Goal: Check status: Check status

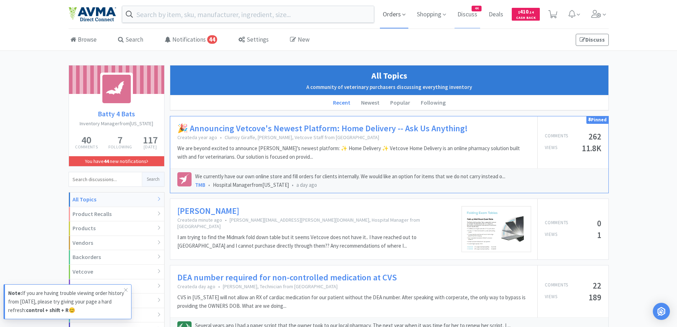
click at [399, 13] on span "Orders" at bounding box center [394, 14] width 28 height 28
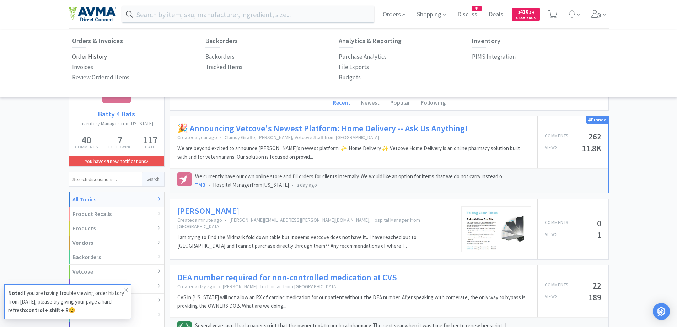
click at [85, 53] on p "Order History" at bounding box center [89, 57] width 35 height 10
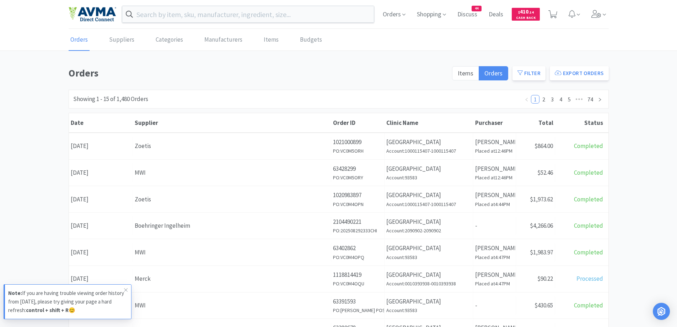
scroll to position [71, 0]
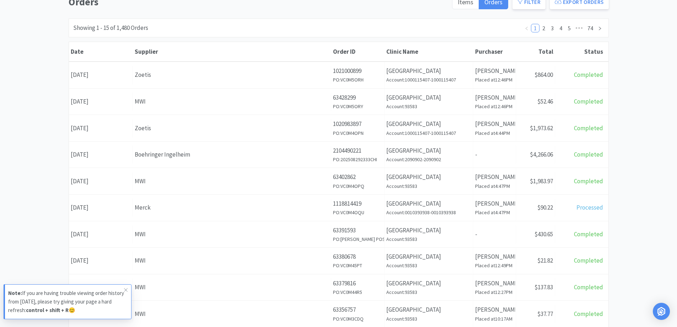
click at [649, 104] on div "Orders Items Orders Filter Export Orders Filters Filter Suppliers All Suppliers…" at bounding box center [338, 239] width 677 height 491
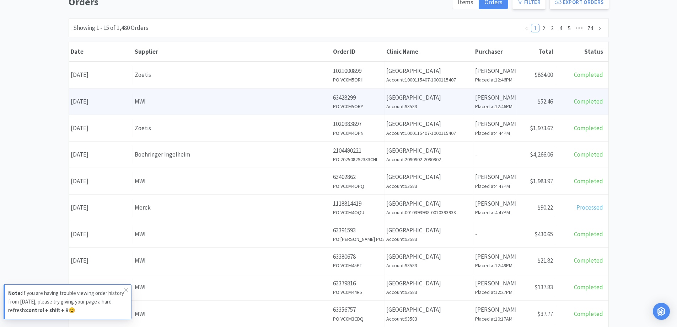
click at [332, 93] on div "Order ID 63428299 PO: VC0M5ORY" at bounding box center [357, 102] width 53 height 26
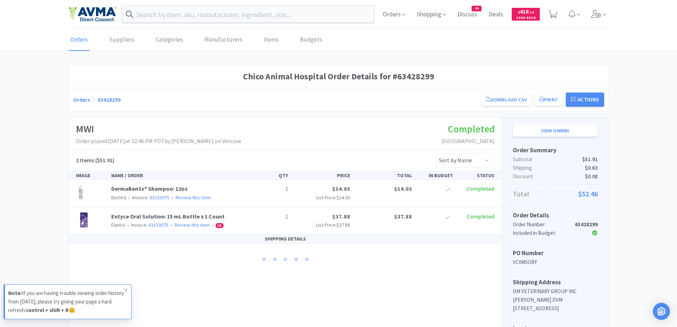
scroll to position [71, 0]
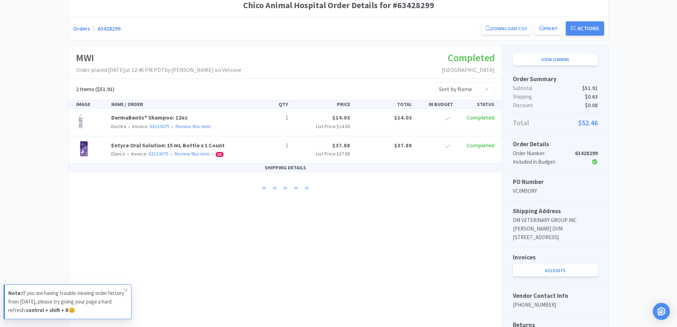
click at [38, 106] on div "Chico Animal Hospital Order Details for #63428299 Orders 63428299 Download CSV …" at bounding box center [338, 183] width 677 height 378
click at [81, 31] on link "Orders" at bounding box center [81, 28] width 17 height 7
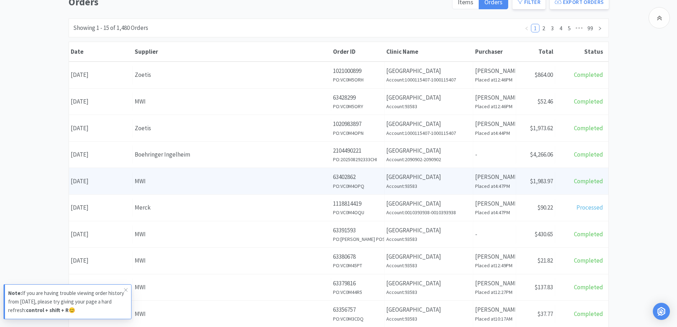
click at [365, 174] on p "63402862" at bounding box center [357, 177] width 49 height 10
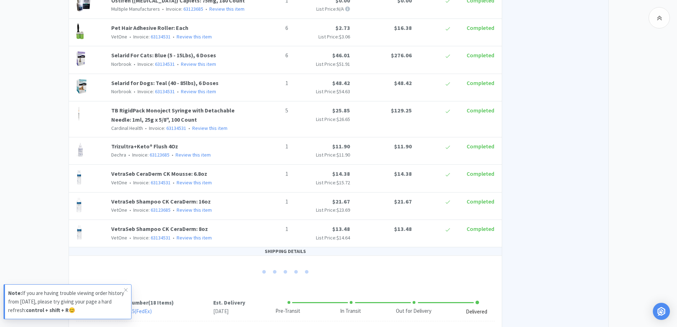
scroll to position [878, 0]
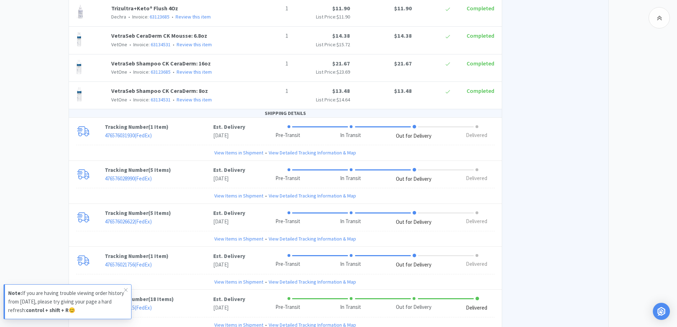
scroll to position [1012, 0]
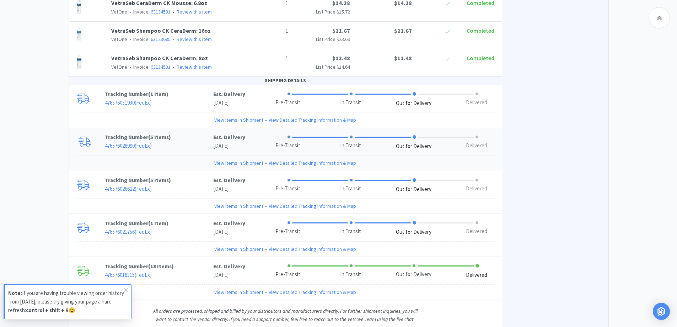
click at [178, 141] on p "476576028990 ( FedEx )" at bounding box center [159, 145] width 108 height 9
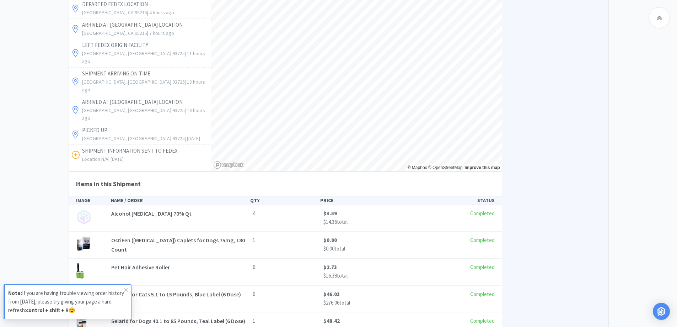
scroll to position [1367, 0]
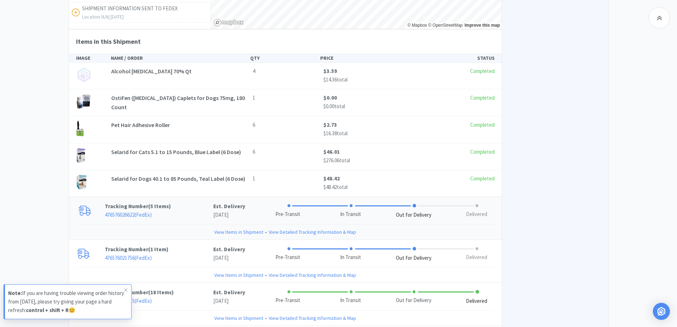
click at [188, 202] on p "Tracking Number ( 5 Items )" at bounding box center [159, 206] width 108 height 9
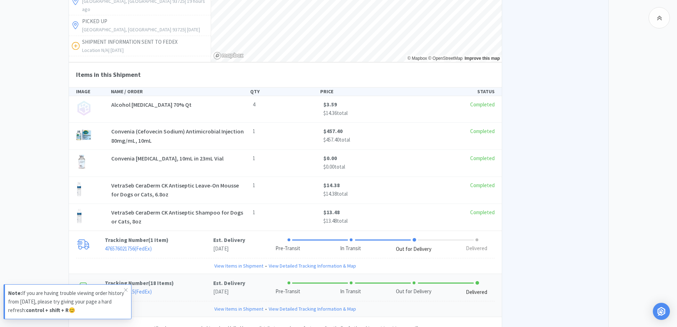
scroll to position [1775, 0]
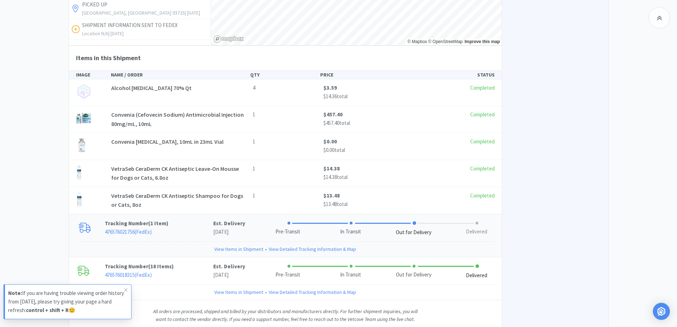
click at [190, 228] on p "476576021756 ( FedEx )" at bounding box center [159, 232] width 108 height 9
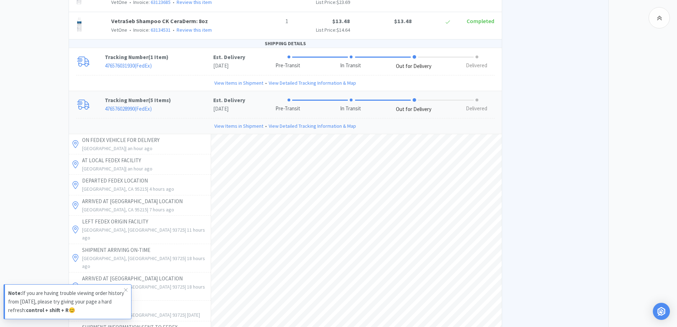
scroll to position [983, 0]
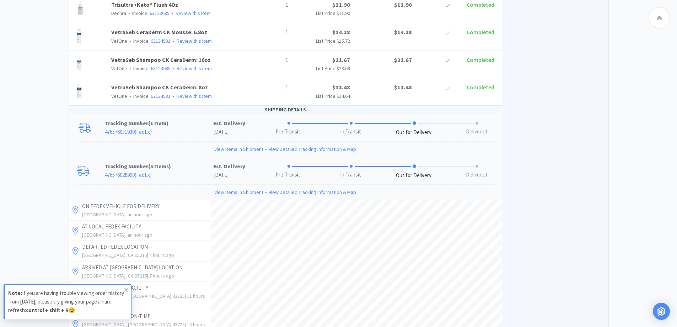
click at [181, 119] on p "Tracking Number ( 1 Item )" at bounding box center [159, 123] width 108 height 9
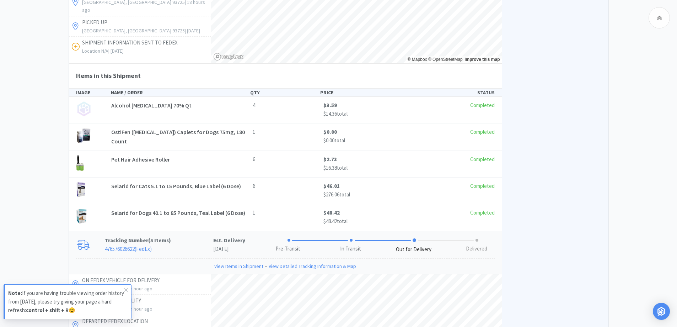
scroll to position [1622, 0]
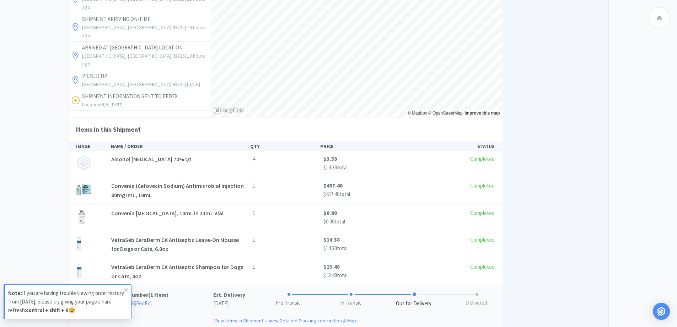
scroll to position [2049, 0]
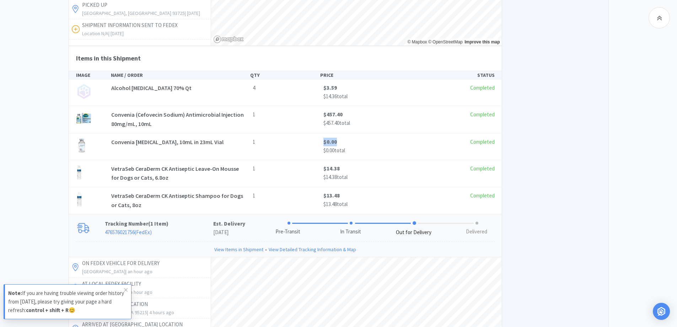
drag, startPoint x: 318, startPoint y: 117, endPoint x: 341, endPoint y: 119, distance: 22.9
click at [341, 138] on div "Convenia Sterile Water, 10mL in 23mL Vial 1 $0.00 $0.00 total Completed" at bounding box center [285, 147] width 424 height 18
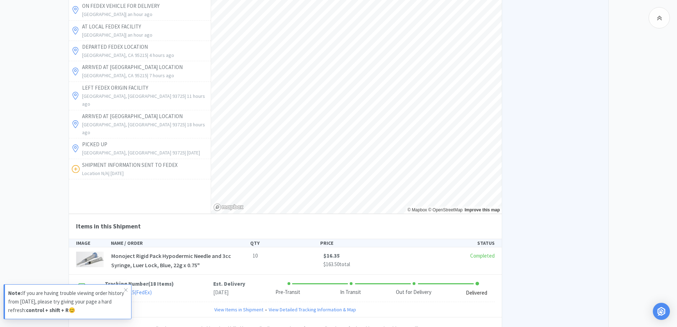
scroll to position [2323, 0]
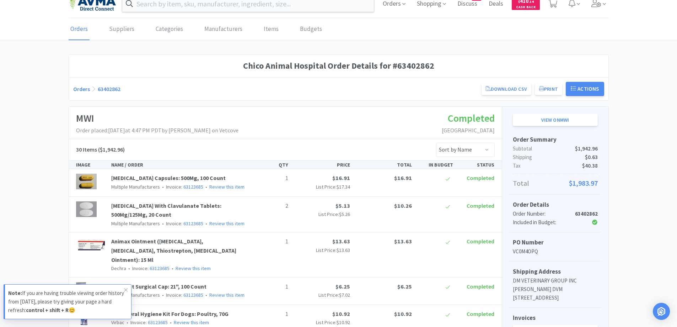
scroll to position [0, 0]
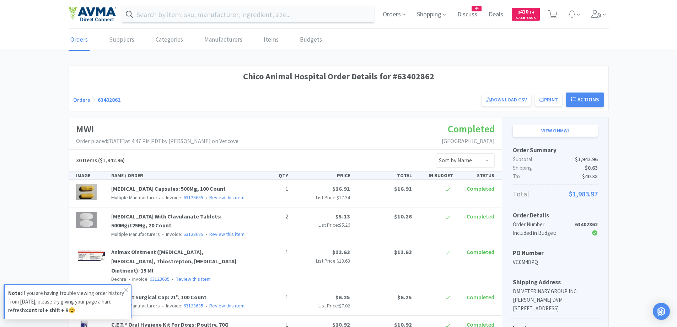
click at [76, 97] on link "Orders" at bounding box center [81, 99] width 17 height 7
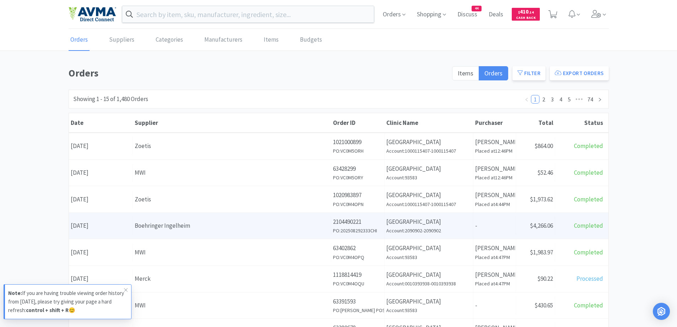
click at [257, 225] on div "Boehringer Ingelheim" at bounding box center [232, 226] width 194 height 10
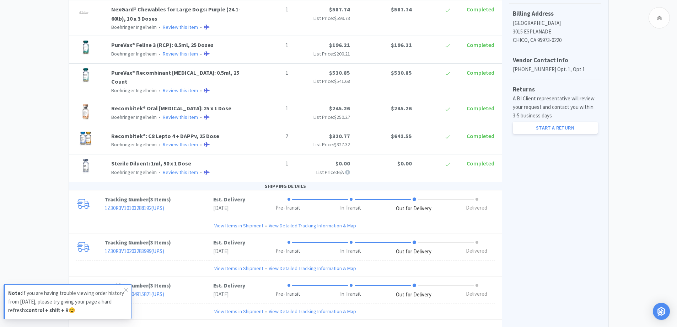
scroll to position [314, 0]
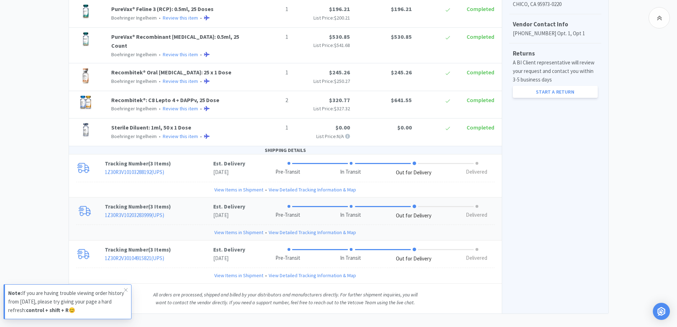
click at [180, 211] on p "1Z30R3V10203283999 ( UPS )" at bounding box center [159, 215] width 108 height 9
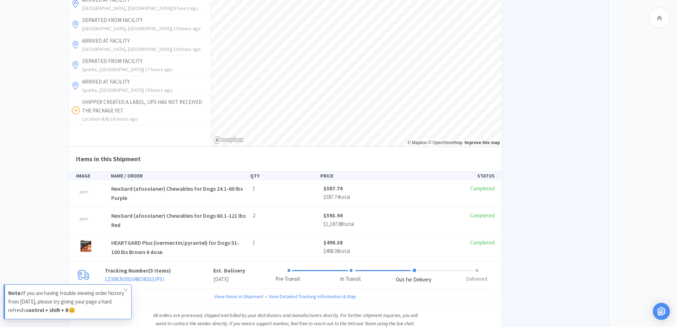
scroll to position [643, 0]
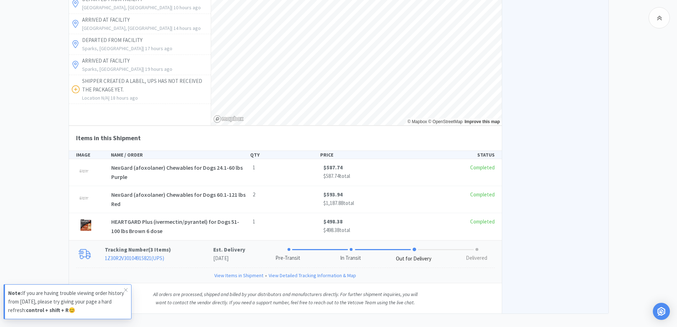
click at [184, 245] on p "Tracking Number ( 3 Items )" at bounding box center [159, 249] width 108 height 9
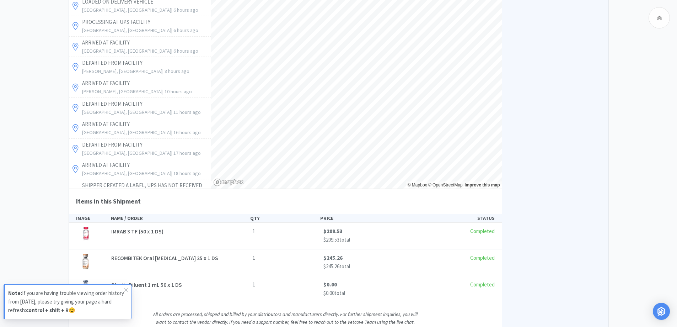
scroll to position [970, 0]
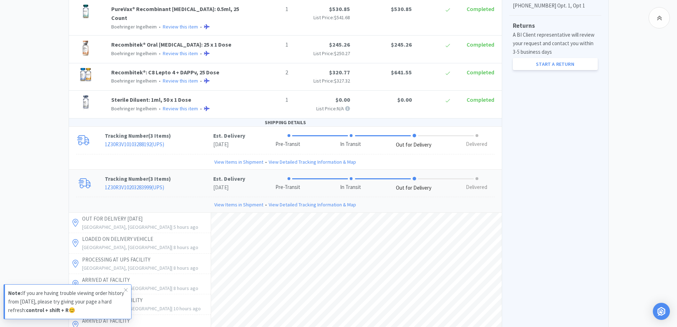
scroll to position [330, 0]
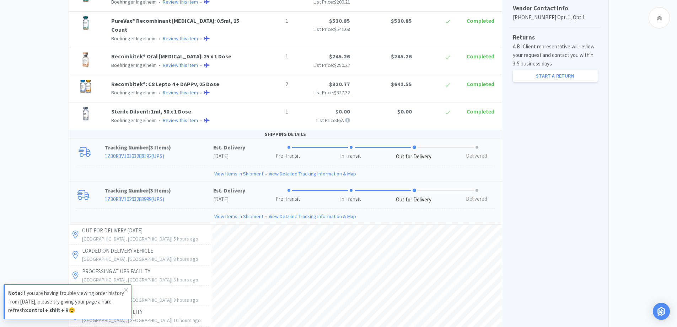
click at [200, 143] on p "Tracking Number ( 3 Items )" at bounding box center [159, 147] width 108 height 9
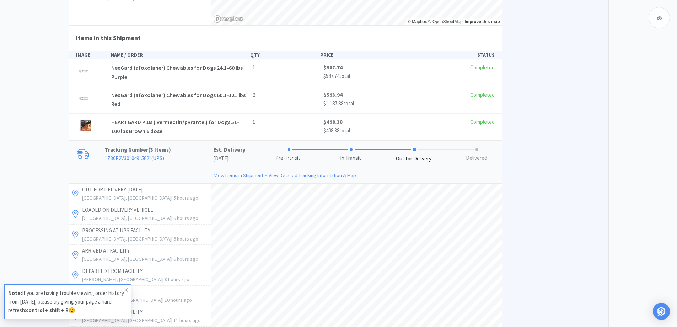
scroll to position [1085, 0]
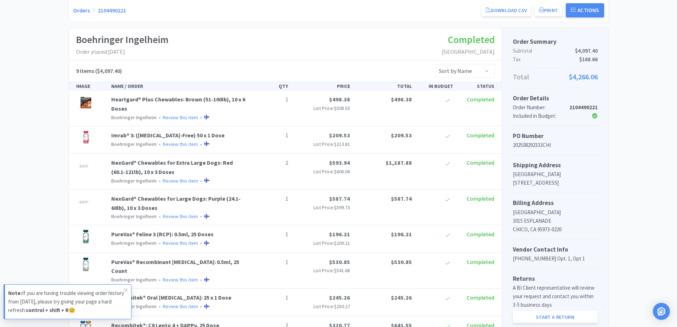
scroll to position [0, 0]
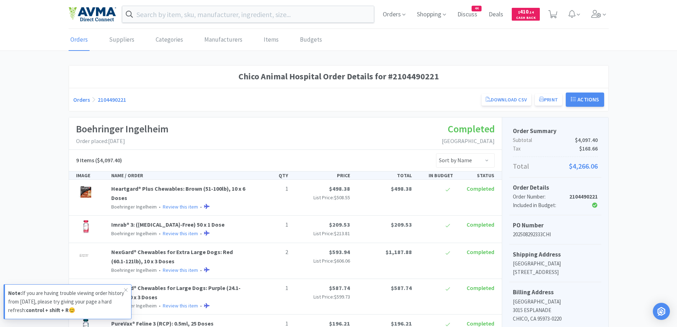
click at [78, 101] on link "Orders" at bounding box center [81, 99] width 17 height 7
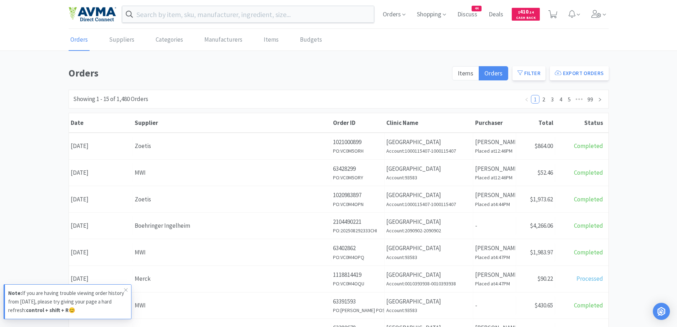
click at [198, 202] on div "Zoetis" at bounding box center [232, 199] width 194 height 10
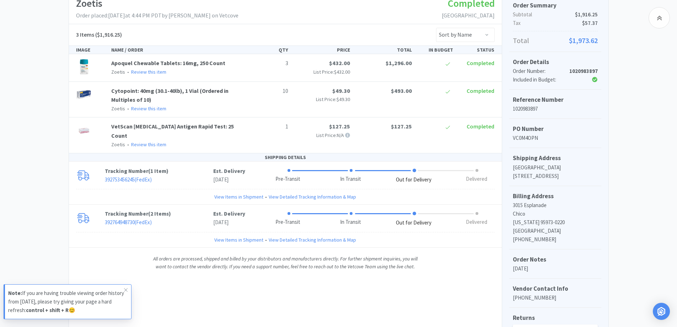
scroll to position [176, 0]
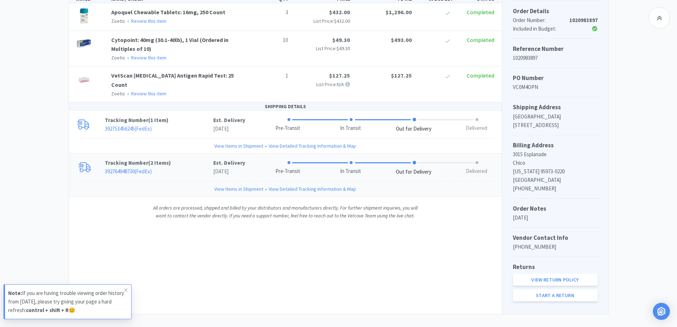
click at [193, 159] on p "Tracking Number ( 2 Items )" at bounding box center [159, 163] width 108 height 9
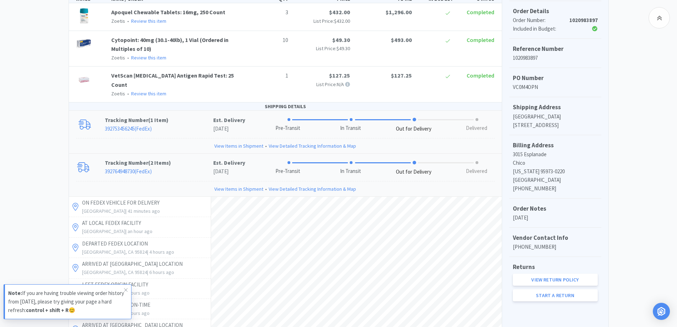
click at [189, 116] on p "Tracking Number ( 1 Item )" at bounding box center [159, 120] width 108 height 9
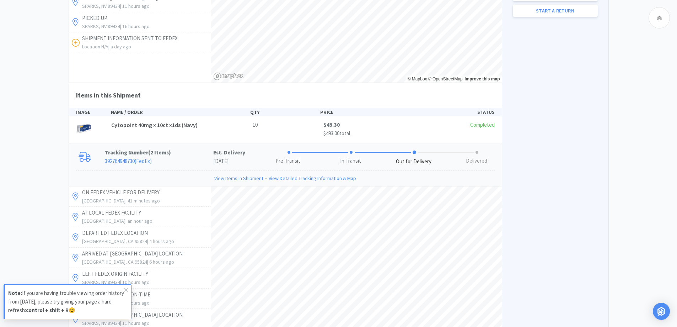
scroll to position [664, 0]
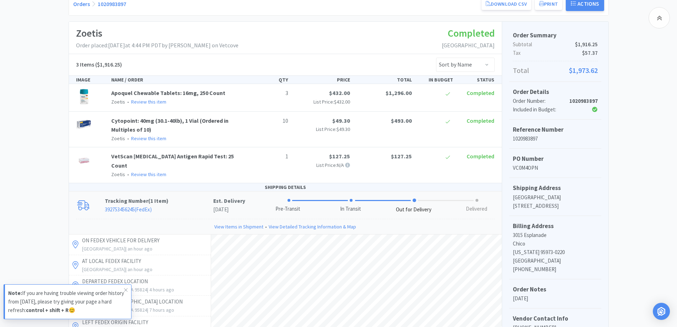
scroll to position [0, 0]
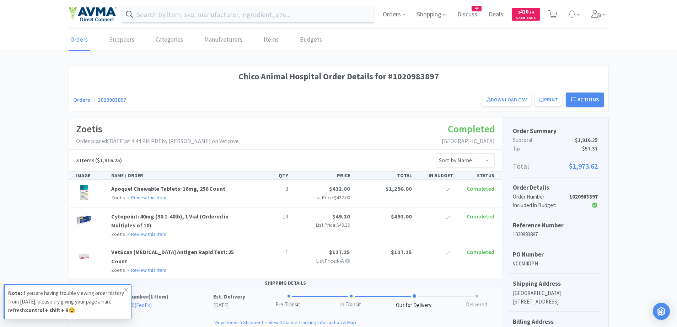
click at [80, 101] on link "Orders" at bounding box center [81, 99] width 17 height 7
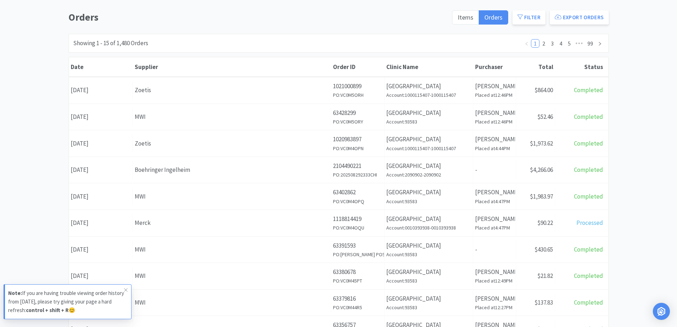
scroll to position [71, 0]
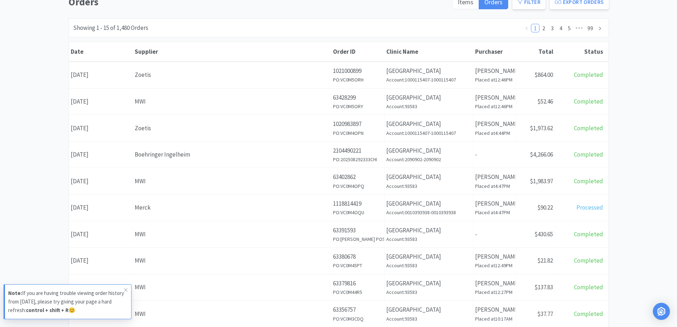
click at [16, 85] on div "Orders Items Orders Filter Export Orders Filters Filter Suppliers All Suppliers…" at bounding box center [338, 239] width 677 height 491
click at [617, 153] on div "Orders Items Orders Filter Export Orders Filters Filter Suppliers All Suppliers…" at bounding box center [338, 239] width 677 height 491
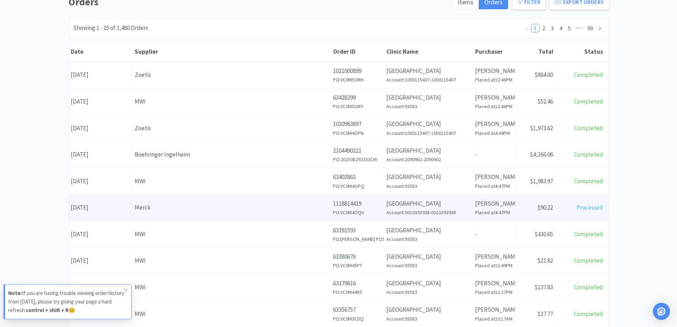
click at [211, 207] on div "Merck" at bounding box center [232, 208] width 194 height 10
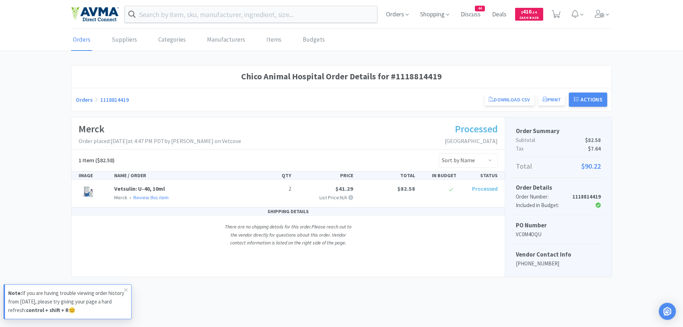
click at [79, 105] on div "Orders 1118814419 Download CSV Print Chico Animal Hospital Order for Merck PO N…" at bounding box center [341, 99] width 531 height 14
click at [86, 101] on link "Orders" at bounding box center [84, 99] width 17 height 7
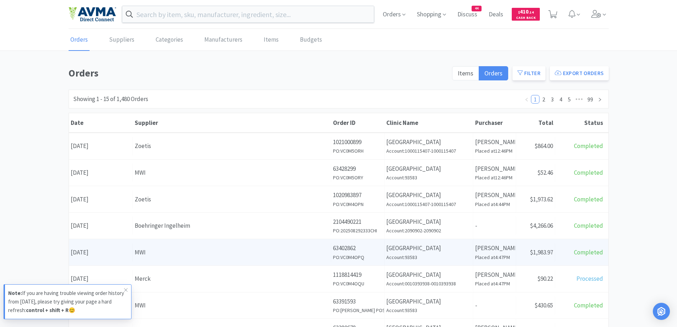
click at [173, 242] on div "Date August 29th, 2025 Supplier MWI Order ID 63402862 PO: VC0M4OPQ Clinic Name …" at bounding box center [339, 252] width 540 height 26
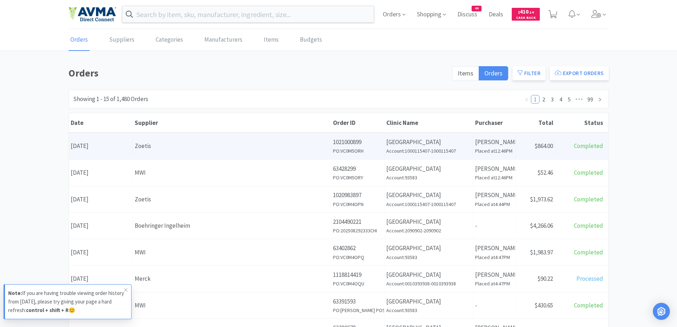
click at [245, 134] on div "Date September 2nd, 2025 Supplier Zoetis Order ID 1021000899 PO: VC0M5ORH Clini…" at bounding box center [339, 146] width 540 height 26
click at [242, 144] on div "Zoetis" at bounding box center [232, 146] width 194 height 10
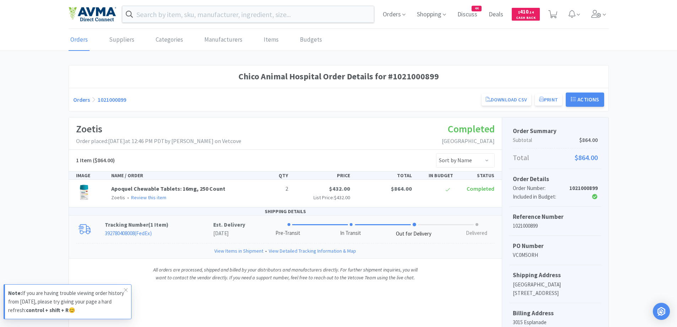
drag, startPoint x: 180, startPoint y: 228, endPoint x: 162, endPoint y: 218, distance: 20.8
click at [180, 227] on p "Tracking Number ( 1 Item )" at bounding box center [159, 224] width 108 height 9
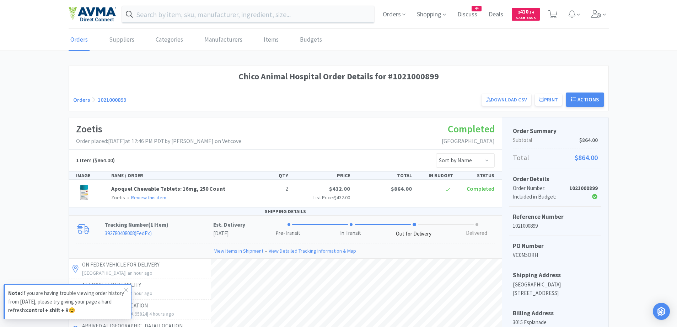
click at [83, 101] on link "Orders" at bounding box center [81, 99] width 17 height 7
